Goal: Find specific page/section: Find specific page/section

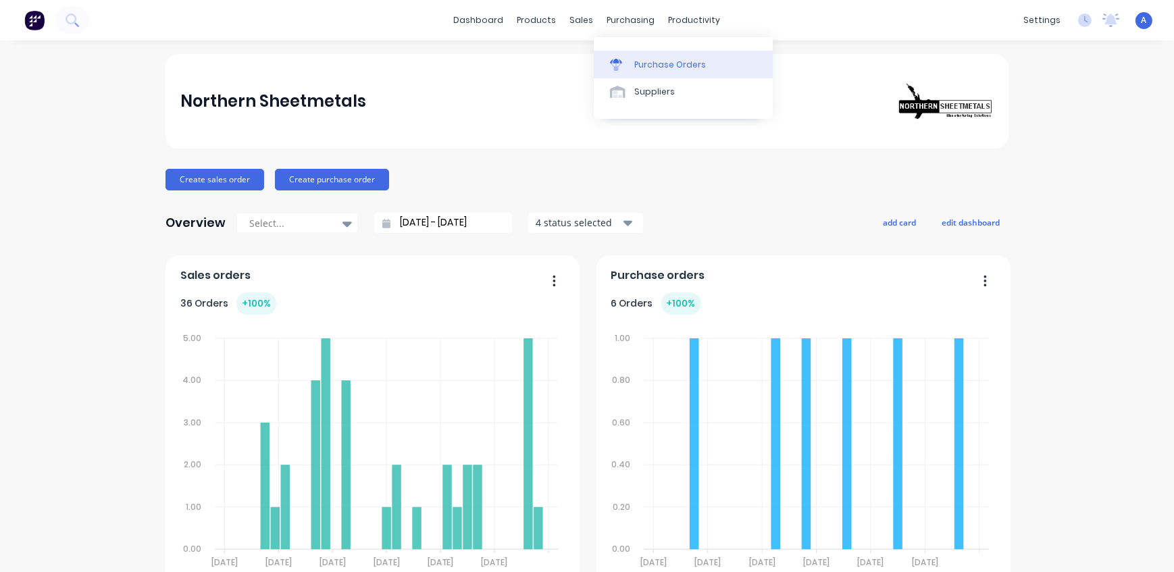
click at [654, 64] on div "Purchase Orders" at bounding box center [670, 65] width 72 height 12
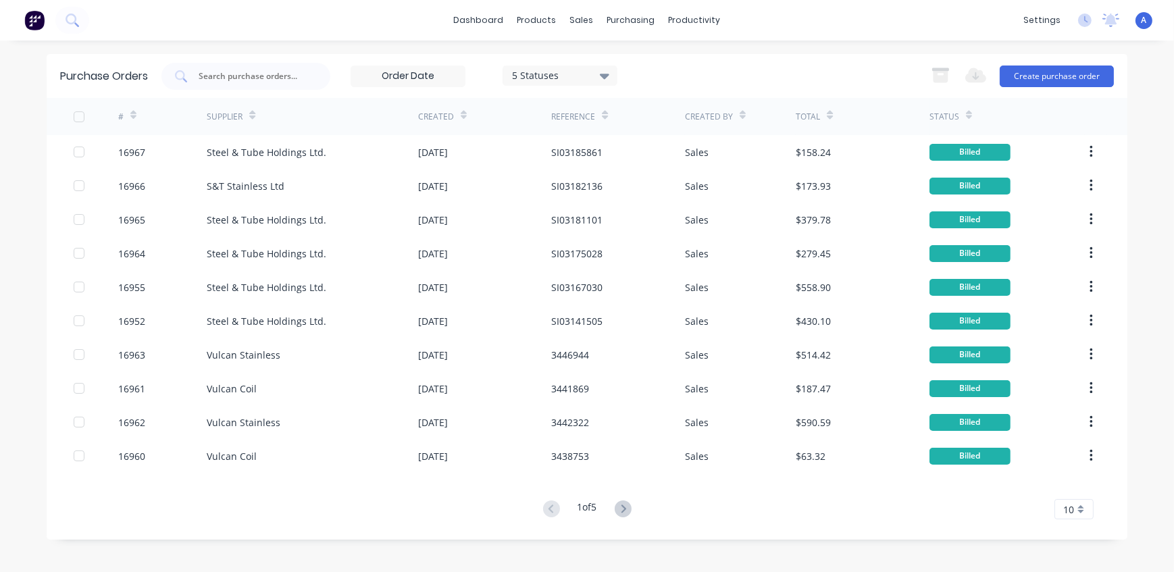
click at [134, 111] on icon at bounding box center [133, 115] width 6 height 10
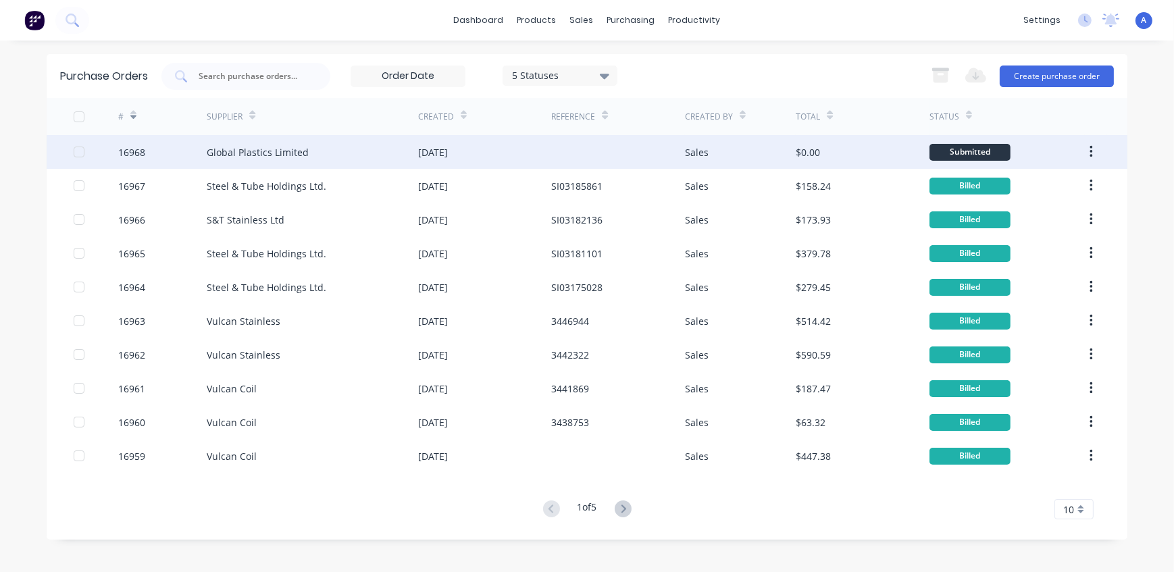
click at [263, 155] on div "Global Plastics Limited" at bounding box center [258, 152] width 102 height 14
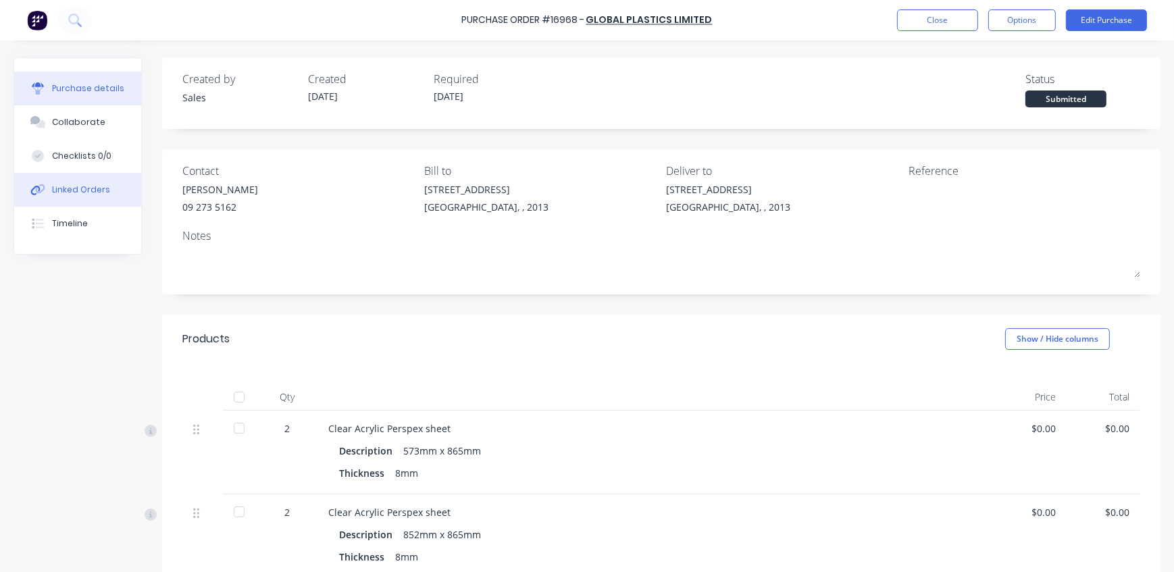
click at [71, 192] on div "Linked Orders" at bounding box center [81, 190] width 58 height 12
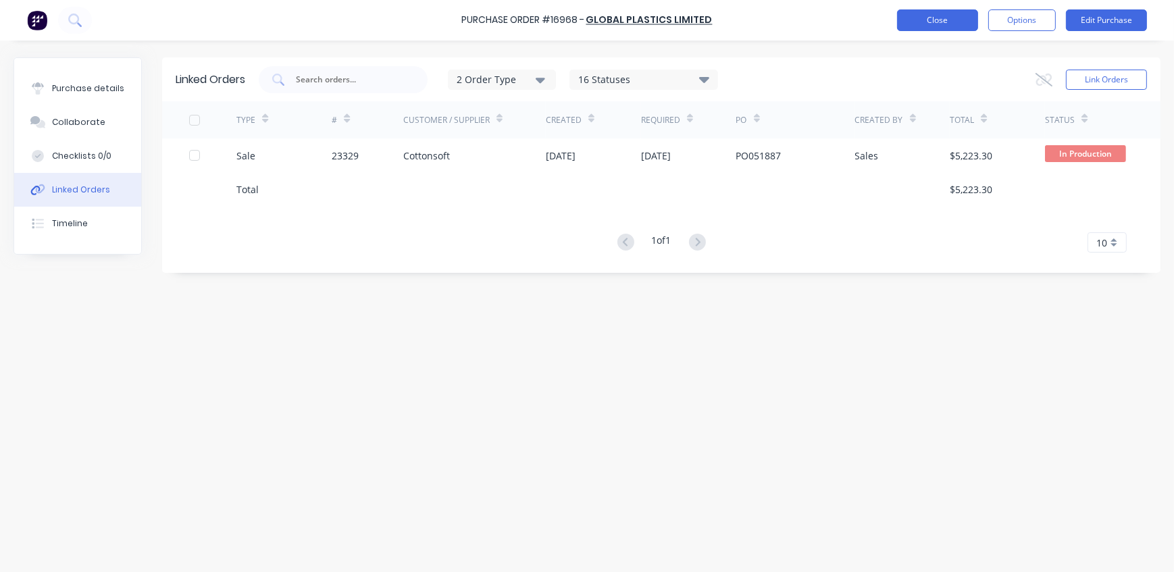
click at [922, 23] on button "Close" at bounding box center [937, 20] width 81 height 22
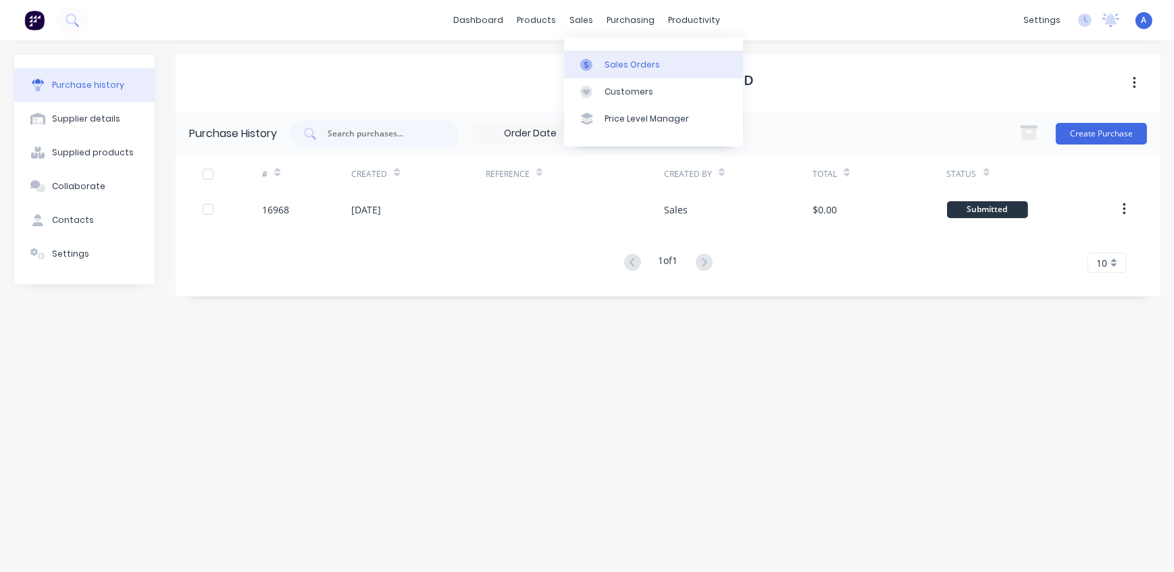
click at [621, 68] on div "Sales Orders" at bounding box center [631, 65] width 55 height 12
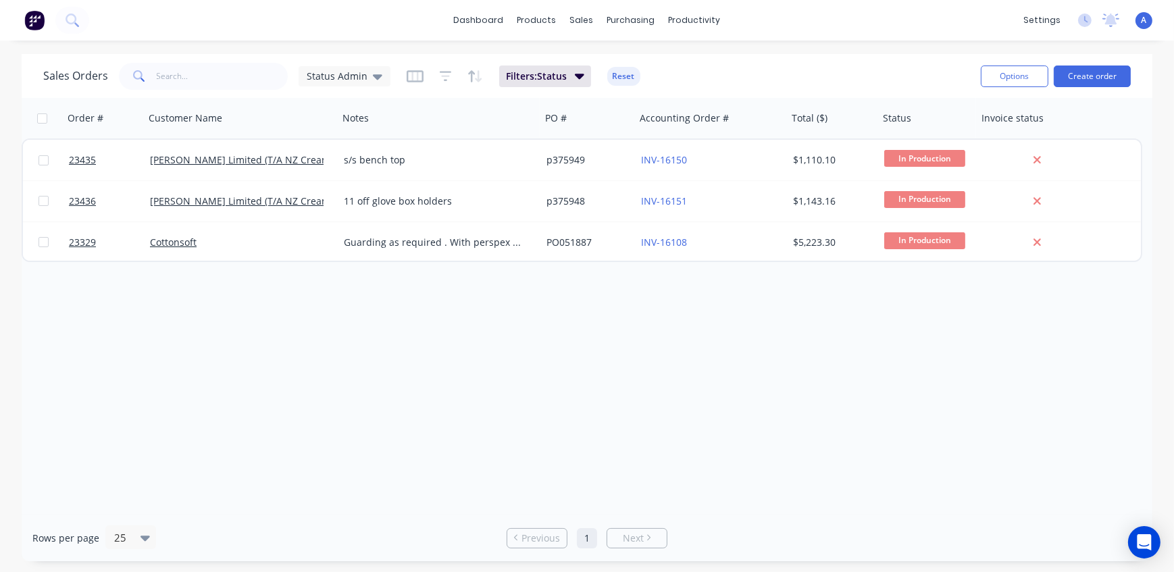
click at [1142, 20] on span "A" at bounding box center [1143, 20] width 5 height 12
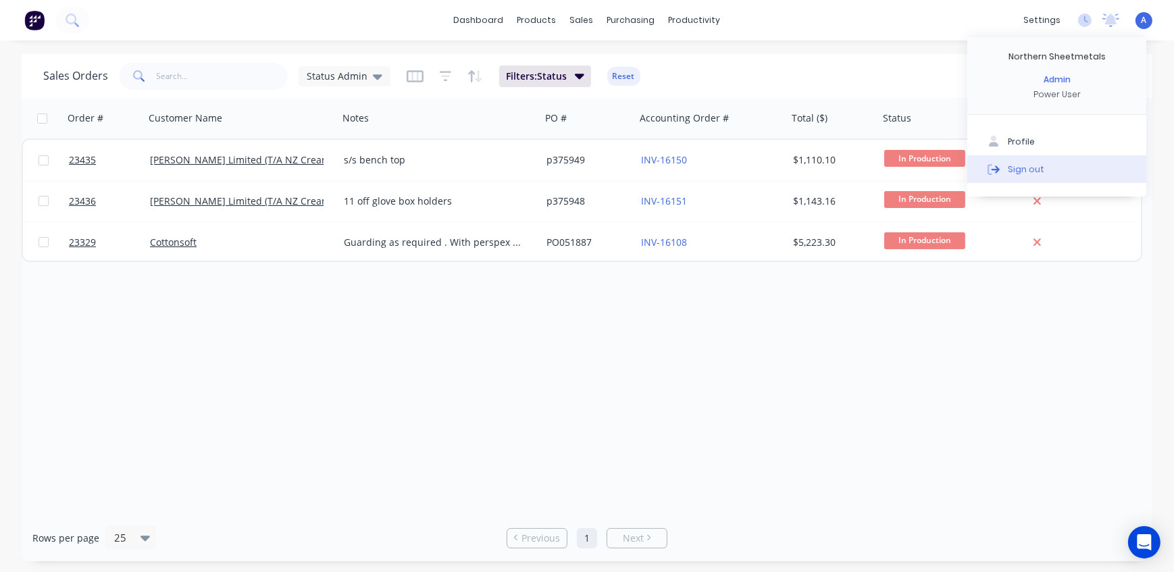
drag, startPoint x: 1028, startPoint y: 171, endPoint x: 1018, endPoint y: 173, distance: 9.7
click at [1026, 171] on div "Sign out" at bounding box center [1025, 169] width 36 height 12
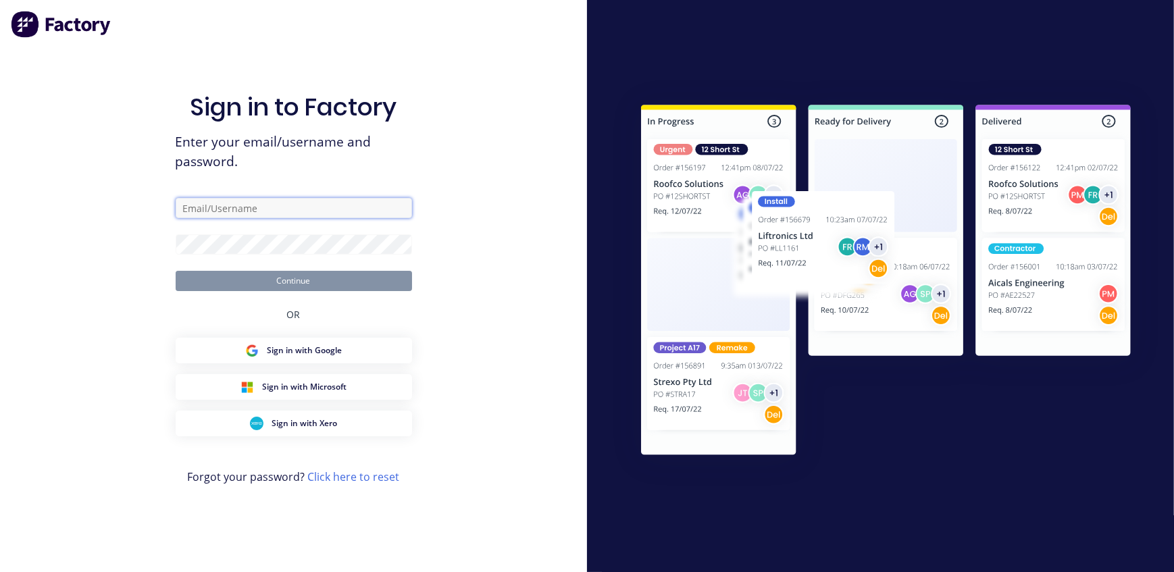
type input "[EMAIL_ADDRESS][DOMAIN_NAME]"
